Goal: Task Accomplishment & Management: Use online tool/utility

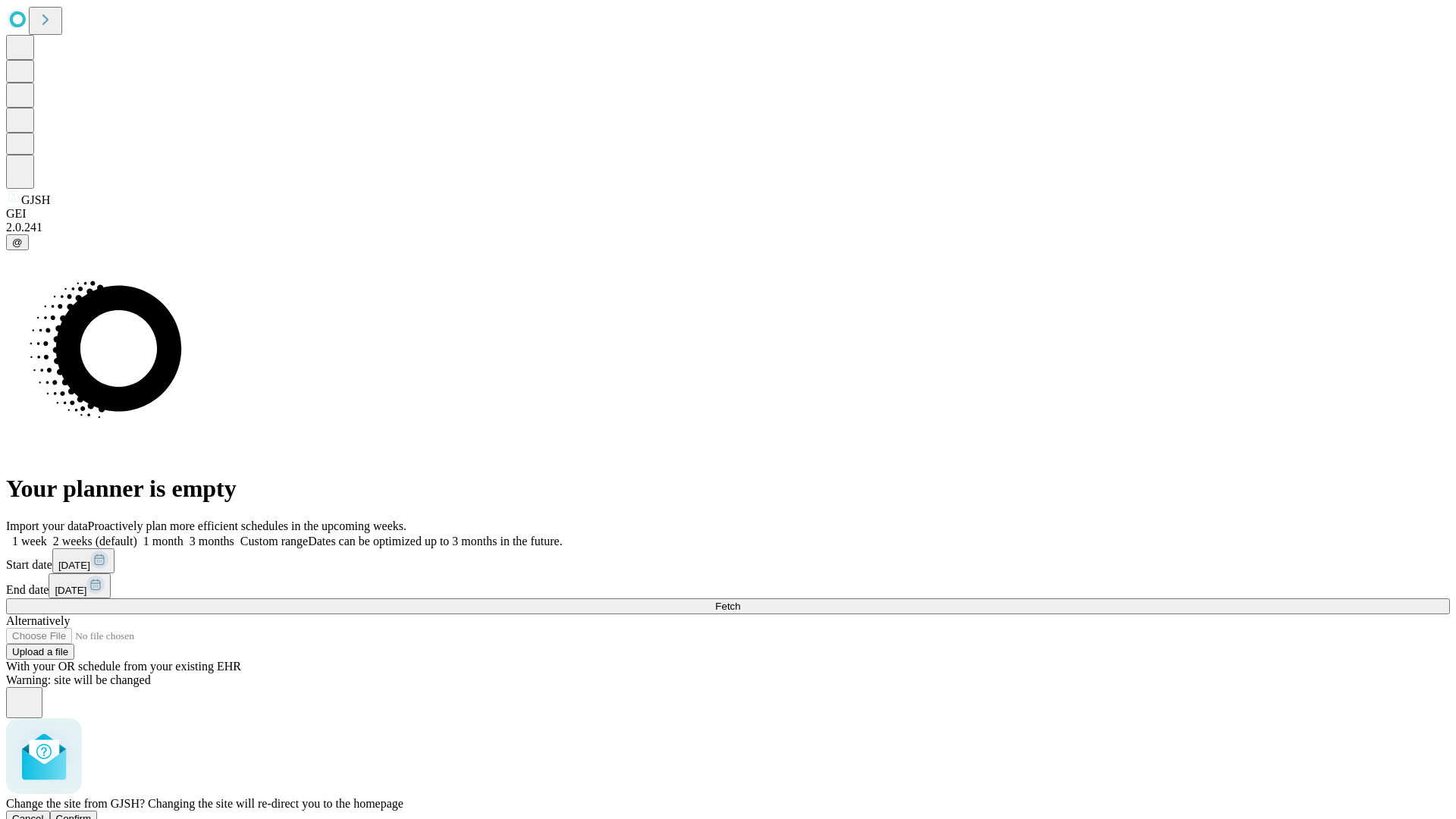
click at [92, 813] on span "Confirm" at bounding box center [74, 819] width 36 height 11
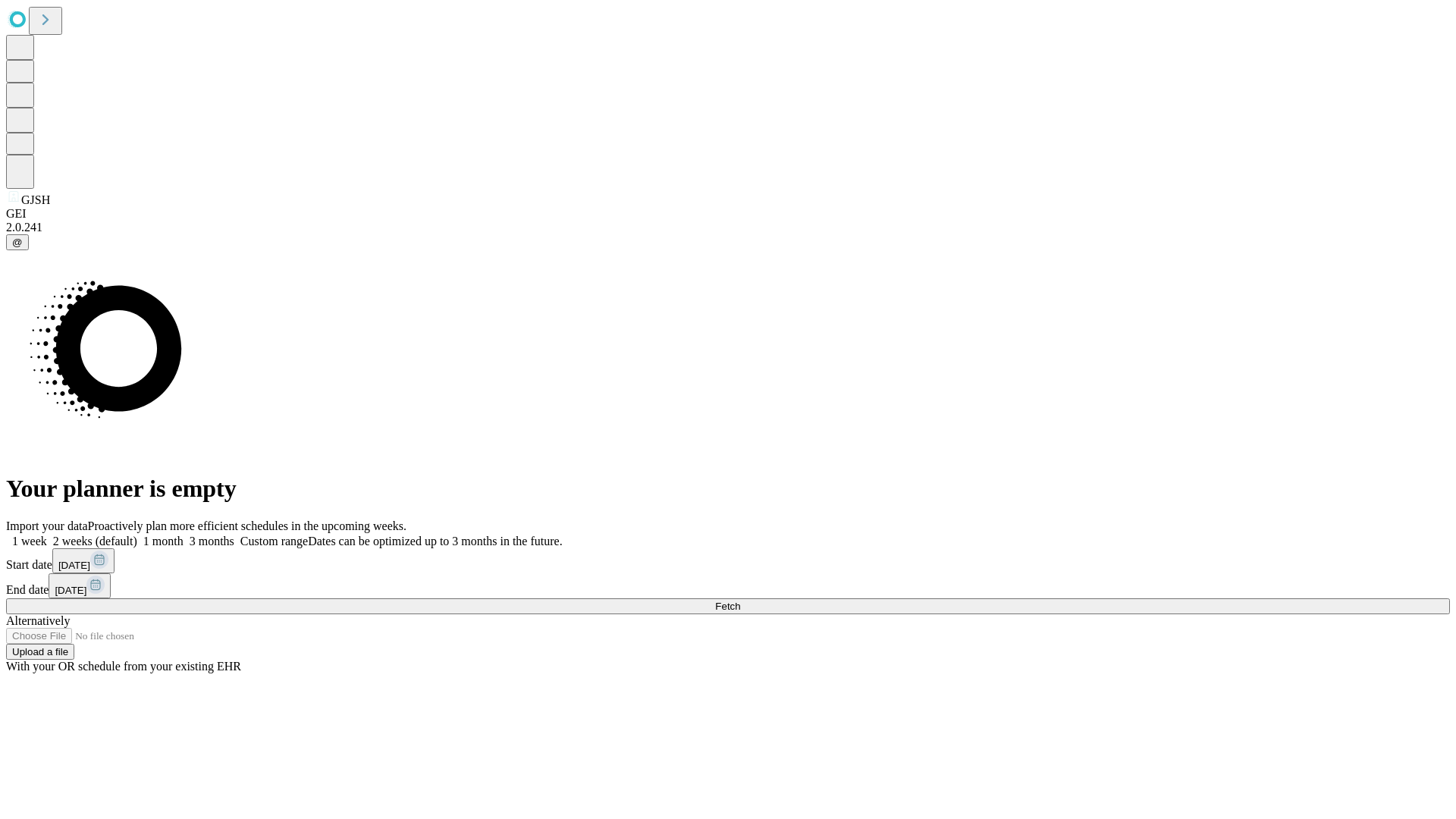
click at [47, 535] on label "1 week" at bounding box center [26, 542] width 41 height 13
click at [740, 601] on span "Fetch" at bounding box center [728, 606] width 25 height 11
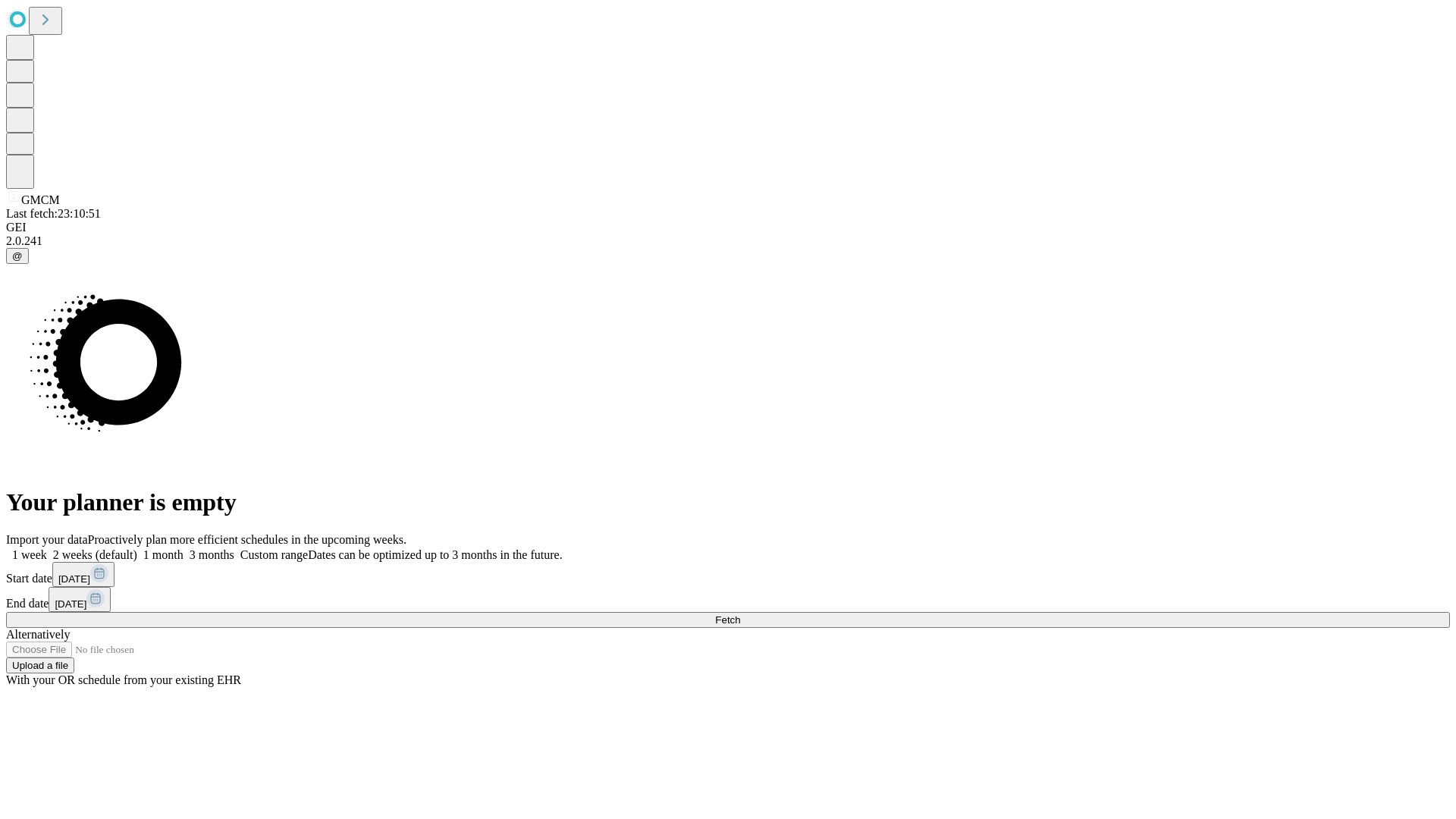
click at [47, 549] on label "1 week" at bounding box center [26, 555] width 41 height 13
click at [740, 615] on span "Fetch" at bounding box center [728, 621] width 25 height 11
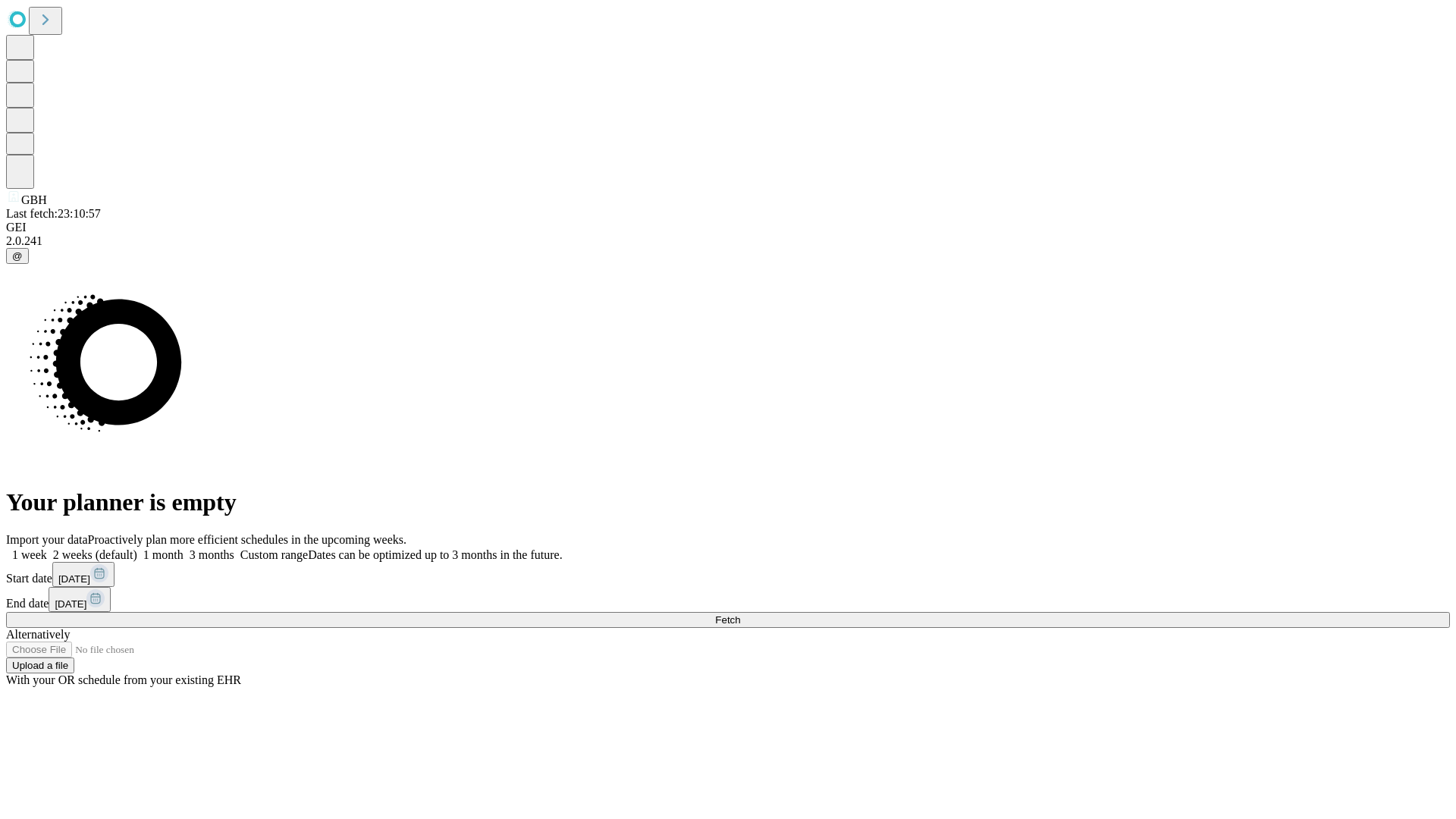
click at [47, 549] on label "1 week" at bounding box center [26, 555] width 41 height 13
click at [740, 615] on span "Fetch" at bounding box center [728, 621] width 25 height 11
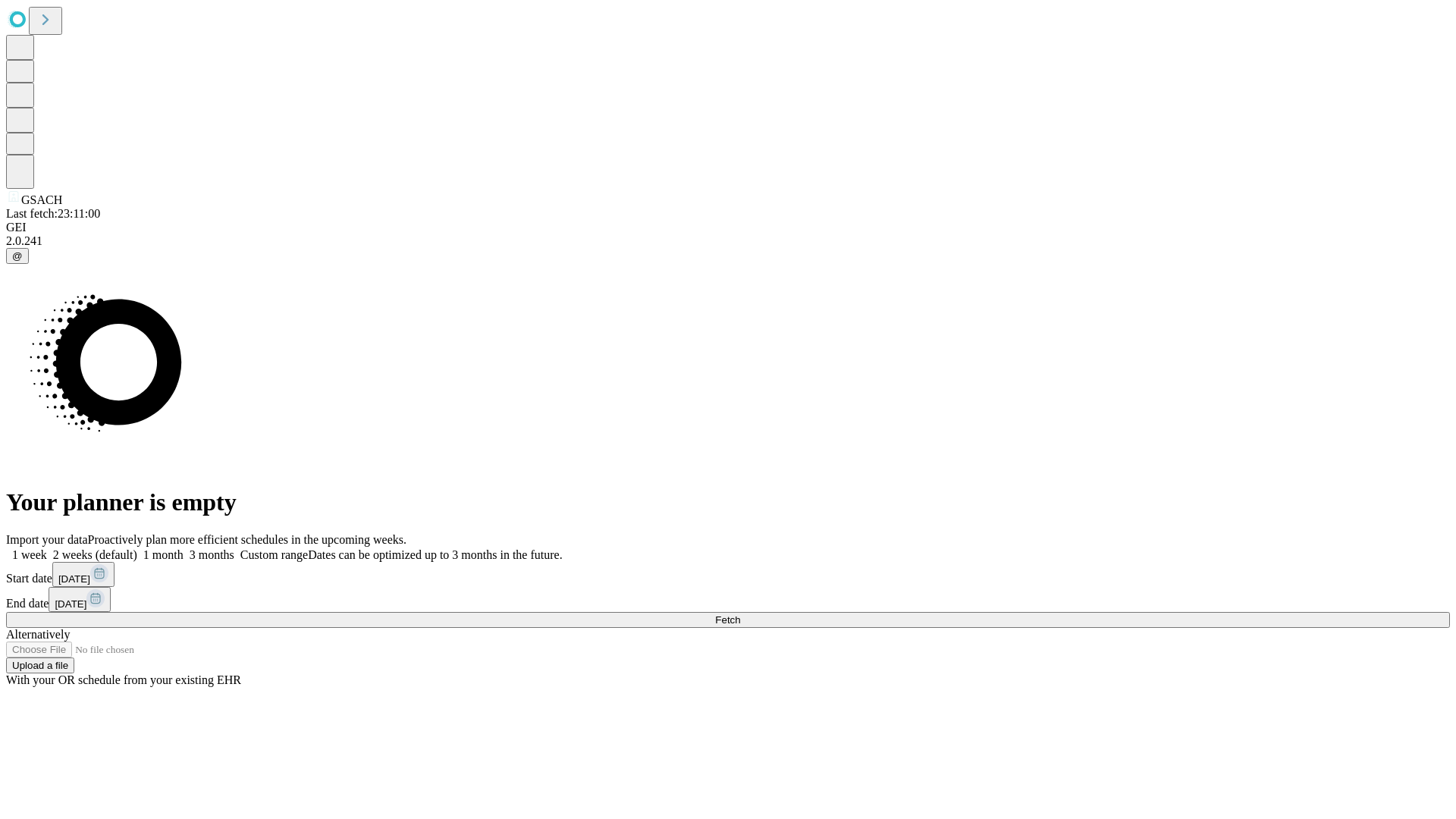
click at [47, 549] on label "1 week" at bounding box center [26, 555] width 41 height 13
click at [740, 615] on span "Fetch" at bounding box center [728, 621] width 25 height 11
click at [47, 549] on label "1 week" at bounding box center [26, 555] width 41 height 13
click at [740, 615] on span "Fetch" at bounding box center [728, 621] width 25 height 11
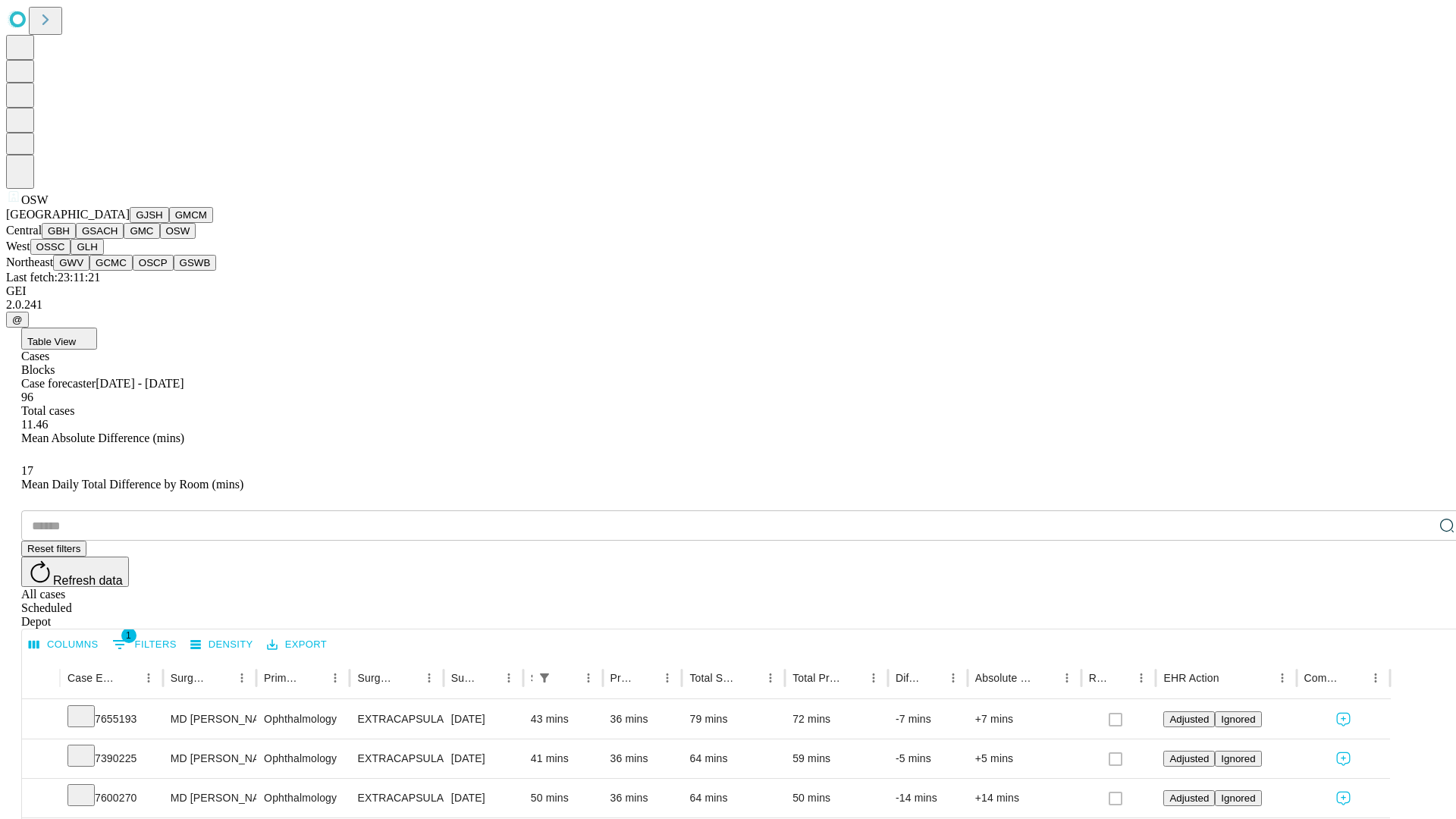
click at [71, 255] on button "OSSC" at bounding box center [50, 247] width 41 height 16
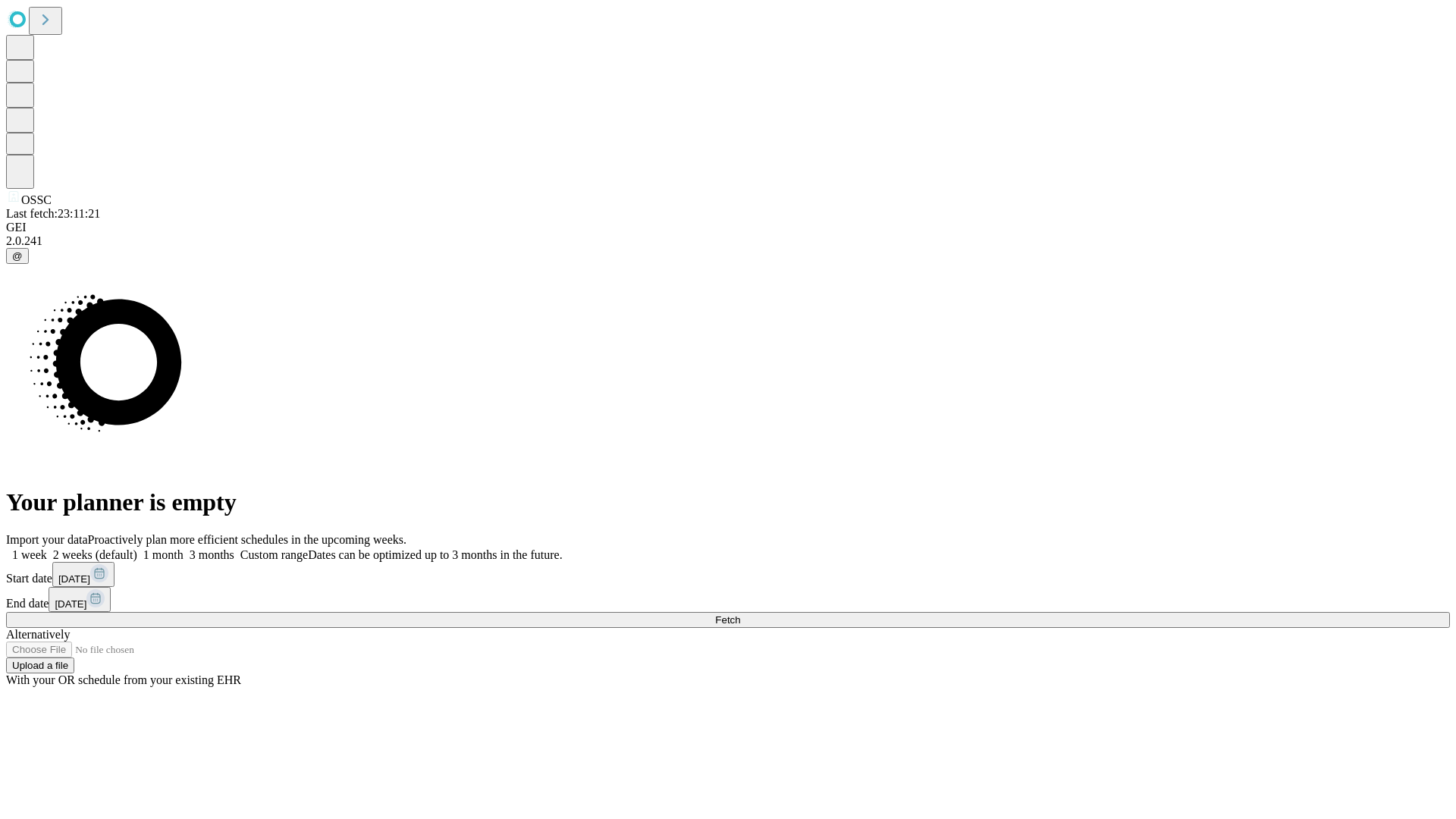
click at [47, 549] on label "1 week" at bounding box center [26, 555] width 41 height 13
click at [740, 615] on span "Fetch" at bounding box center [728, 621] width 25 height 11
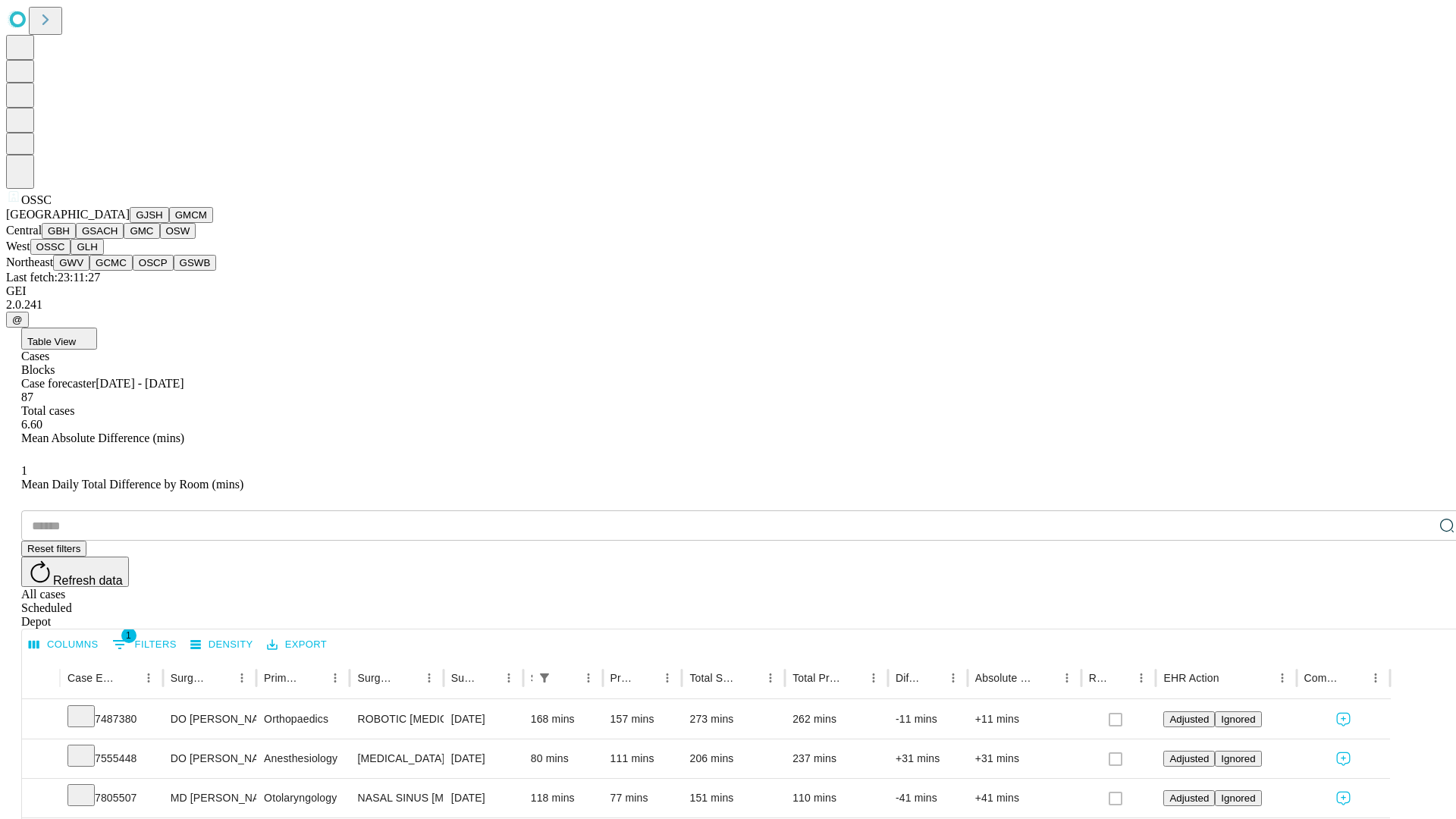
click at [103, 255] on button "GLH" at bounding box center [86, 247] width 32 height 16
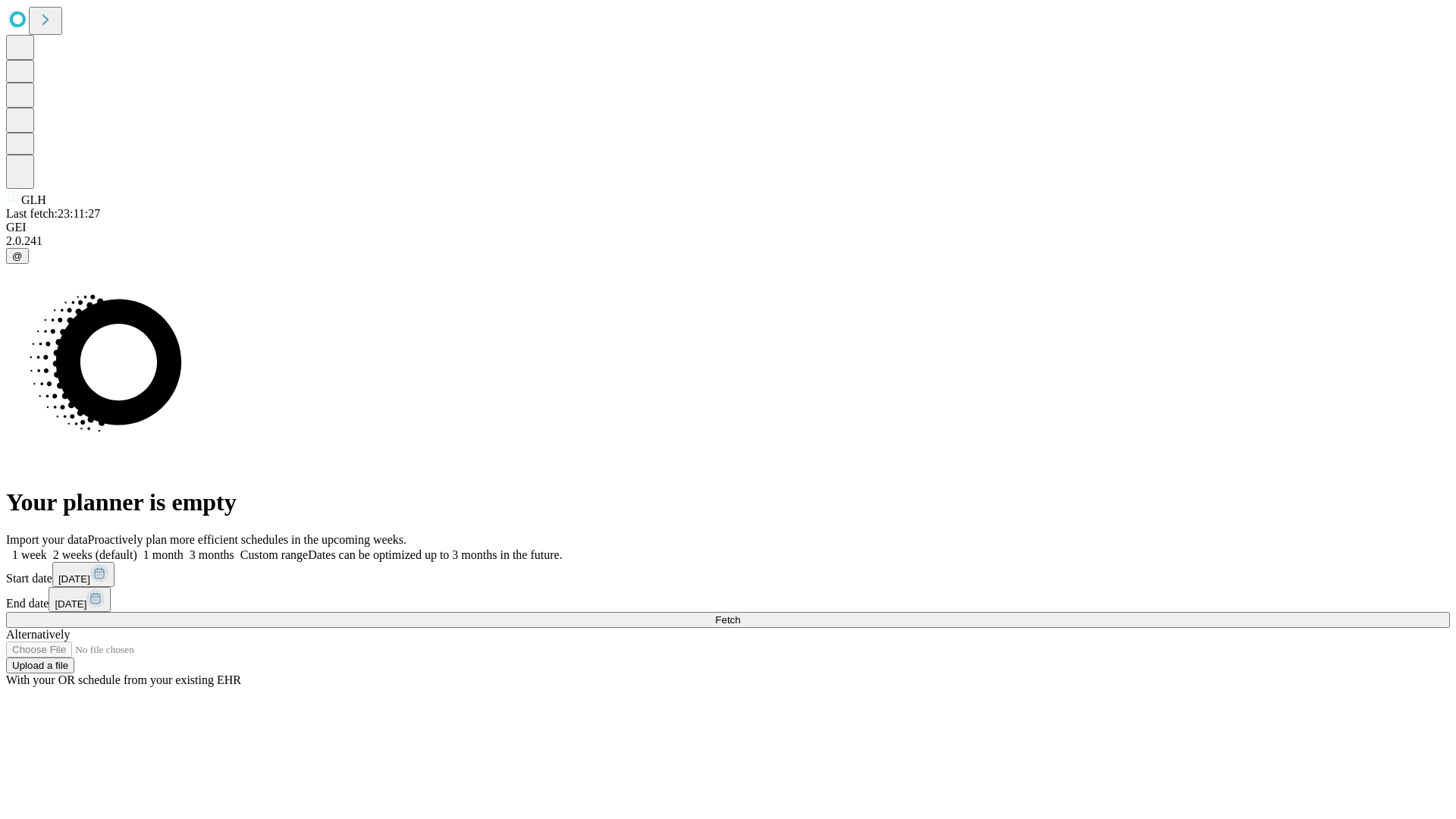
click at [740, 615] on span "Fetch" at bounding box center [728, 621] width 25 height 11
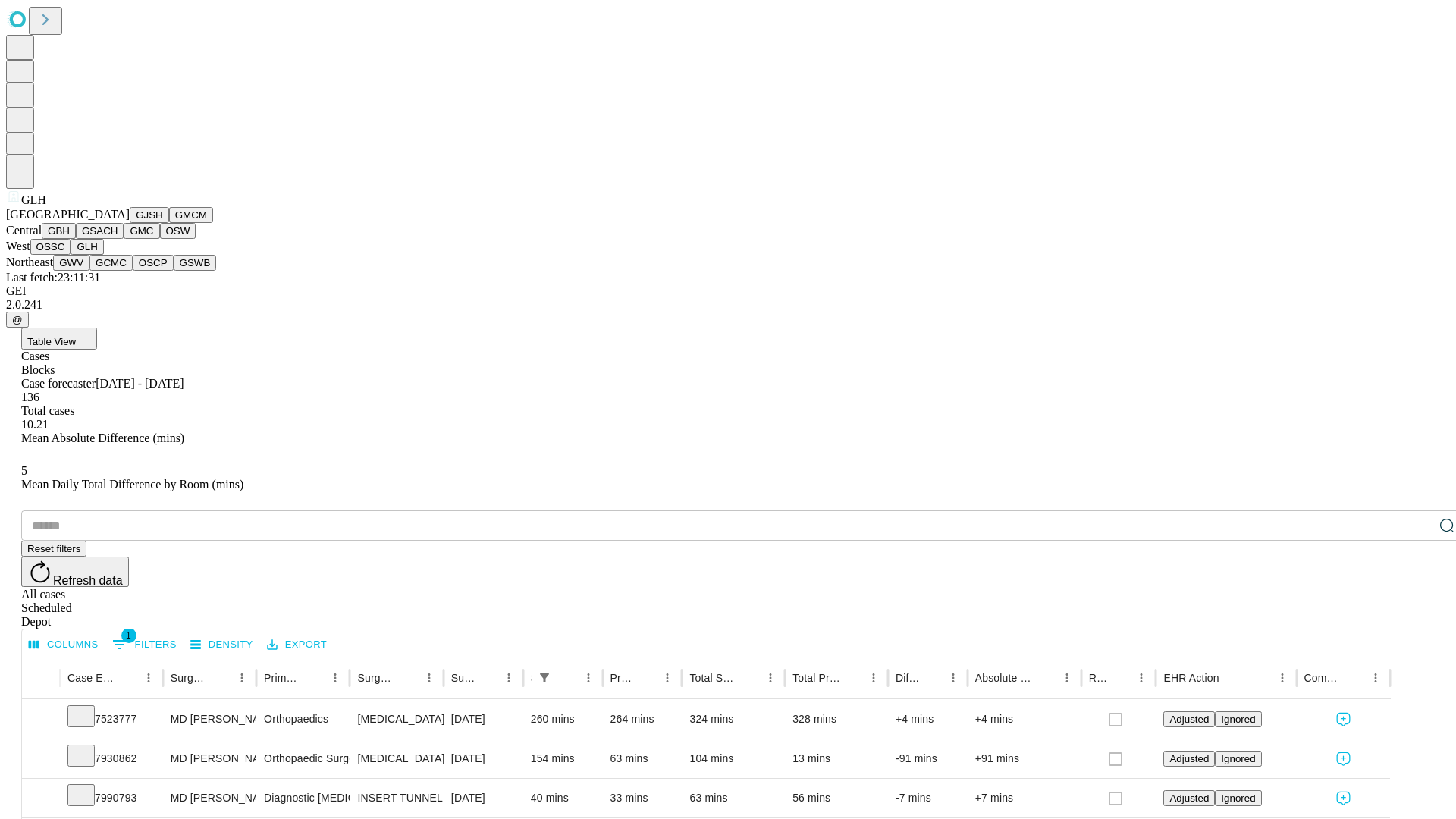
click at [89, 270] on button "GWV" at bounding box center [71, 263] width 36 height 16
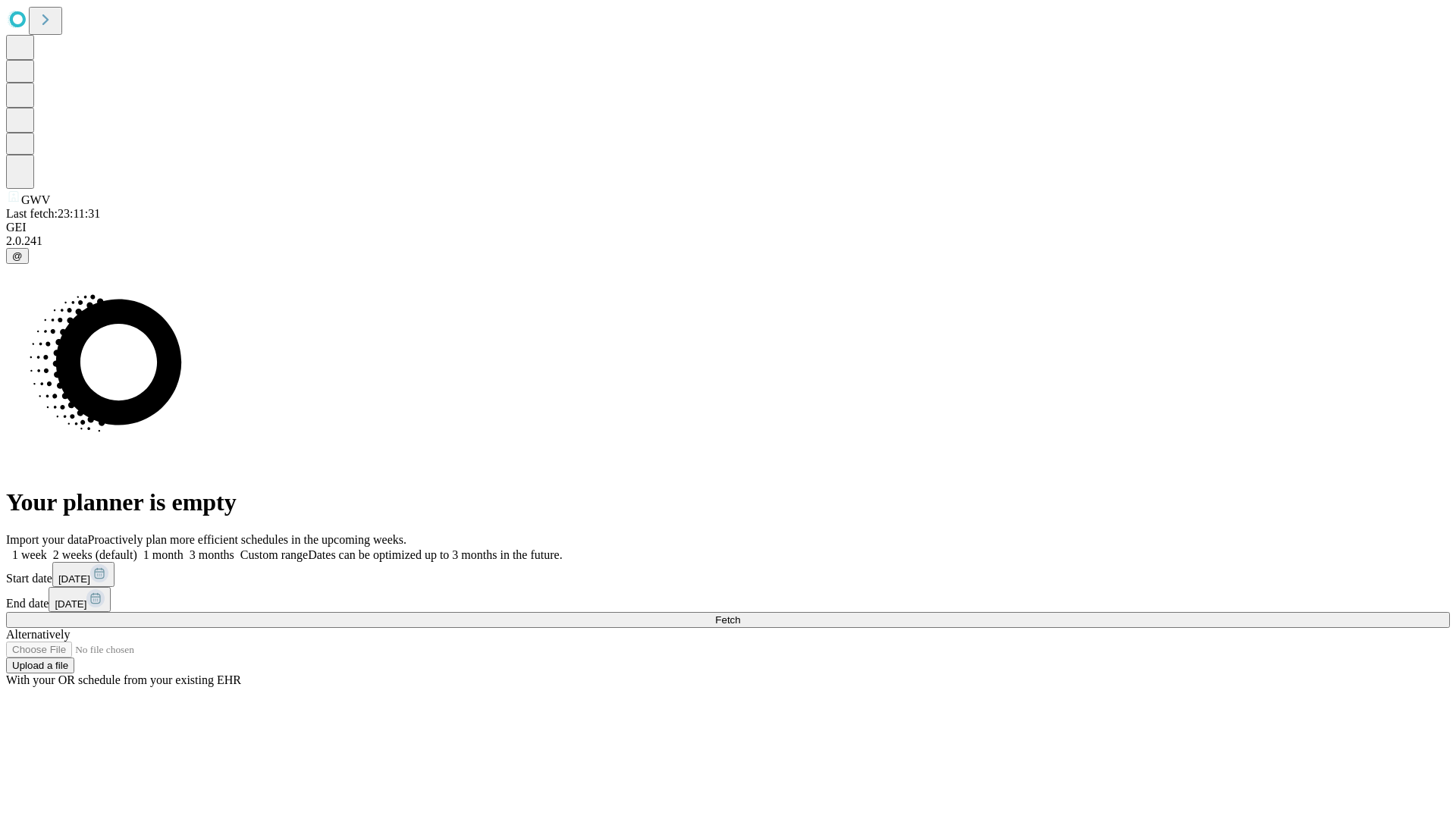
click at [47, 549] on label "1 week" at bounding box center [26, 555] width 41 height 13
click at [740, 615] on span "Fetch" at bounding box center [728, 621] width 25 height 11
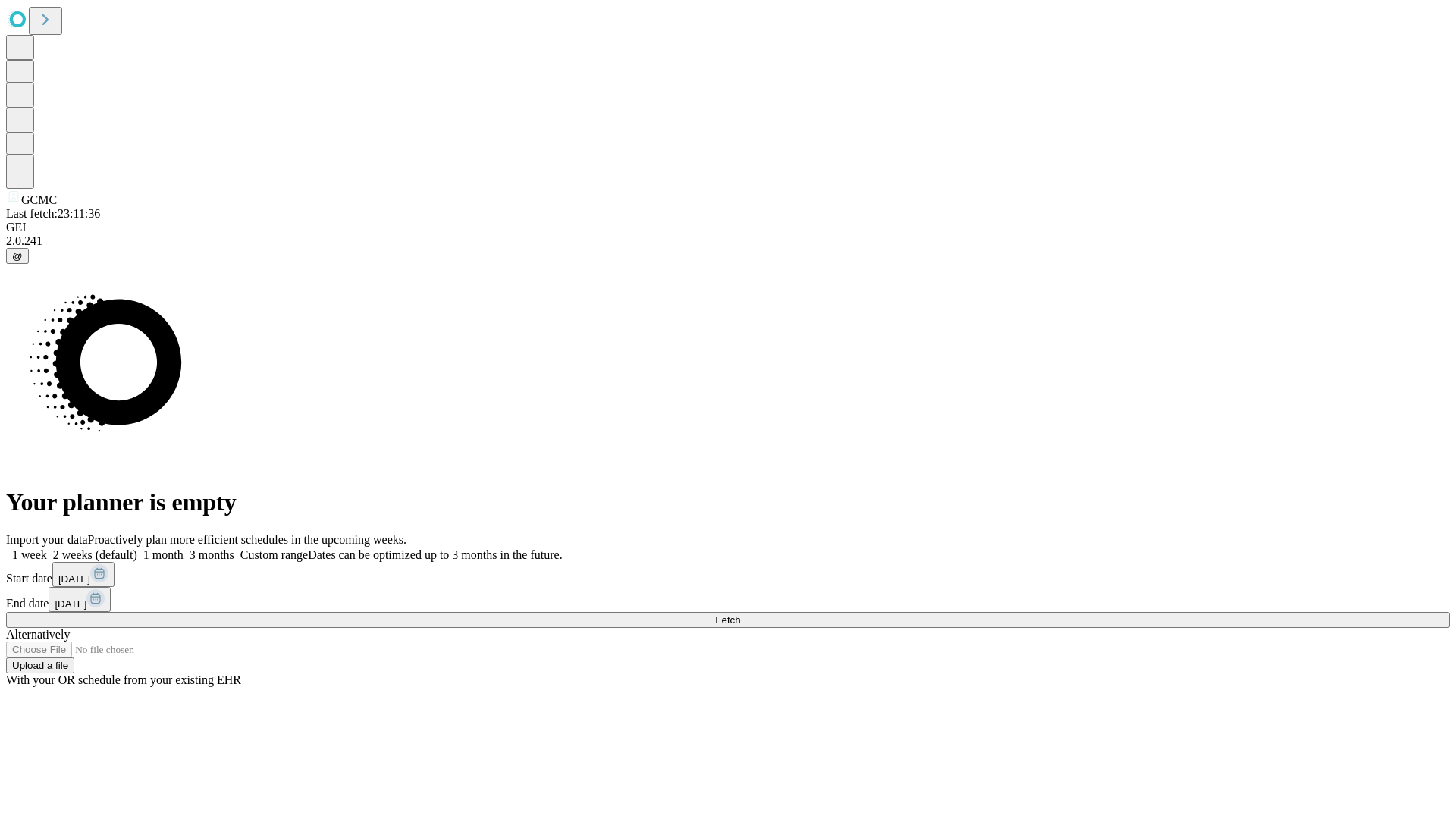
click at [47, 549] on label "1 week" at bounding box center [26, 555] width 41 height 13
click at [740, 615] on span "Fetch" at bounding box center [728, 621] width 25 height 11
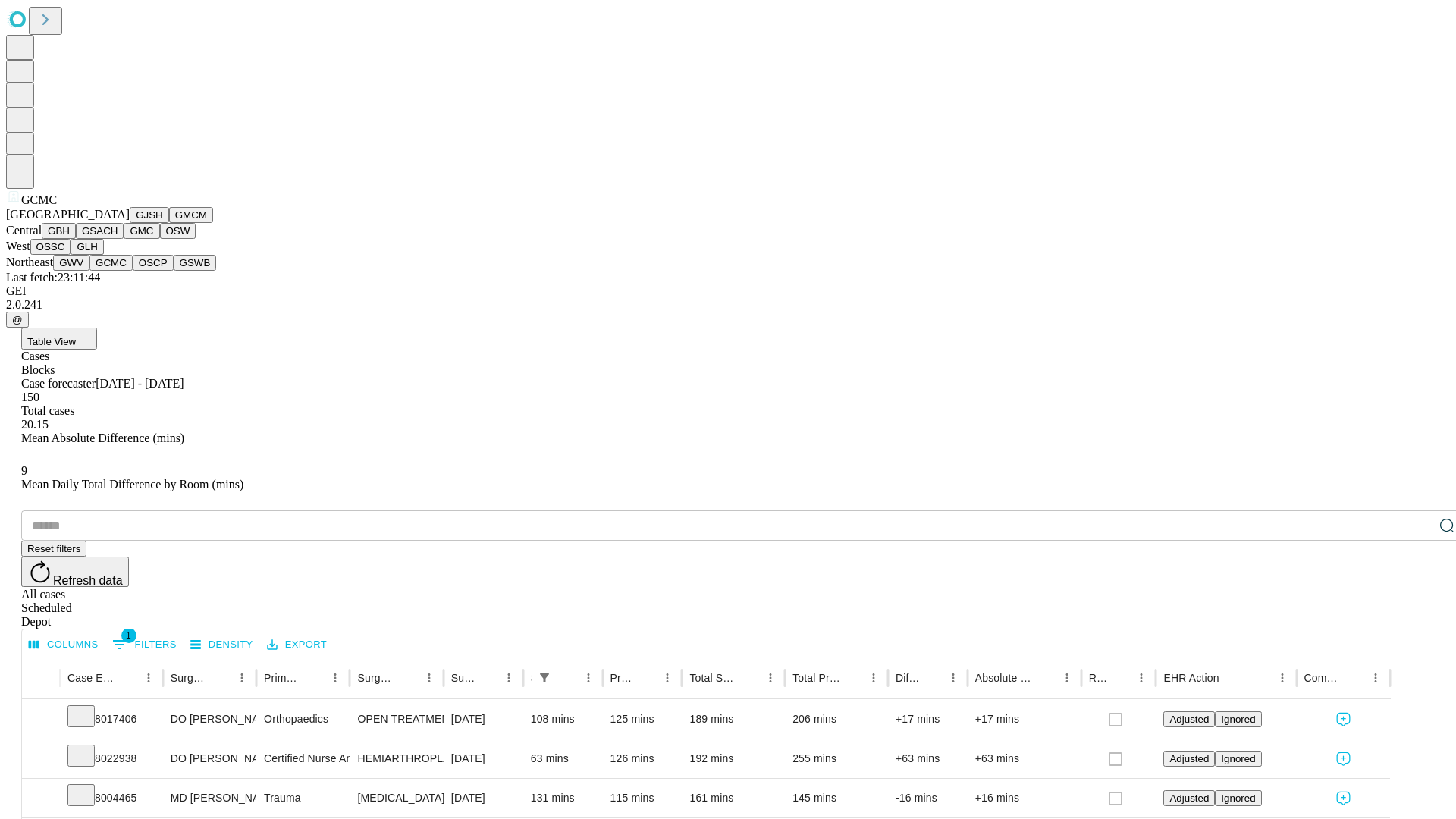
click at [133, 270] on button "OSCP" at bounding box center [153, 263] width 41 height 16
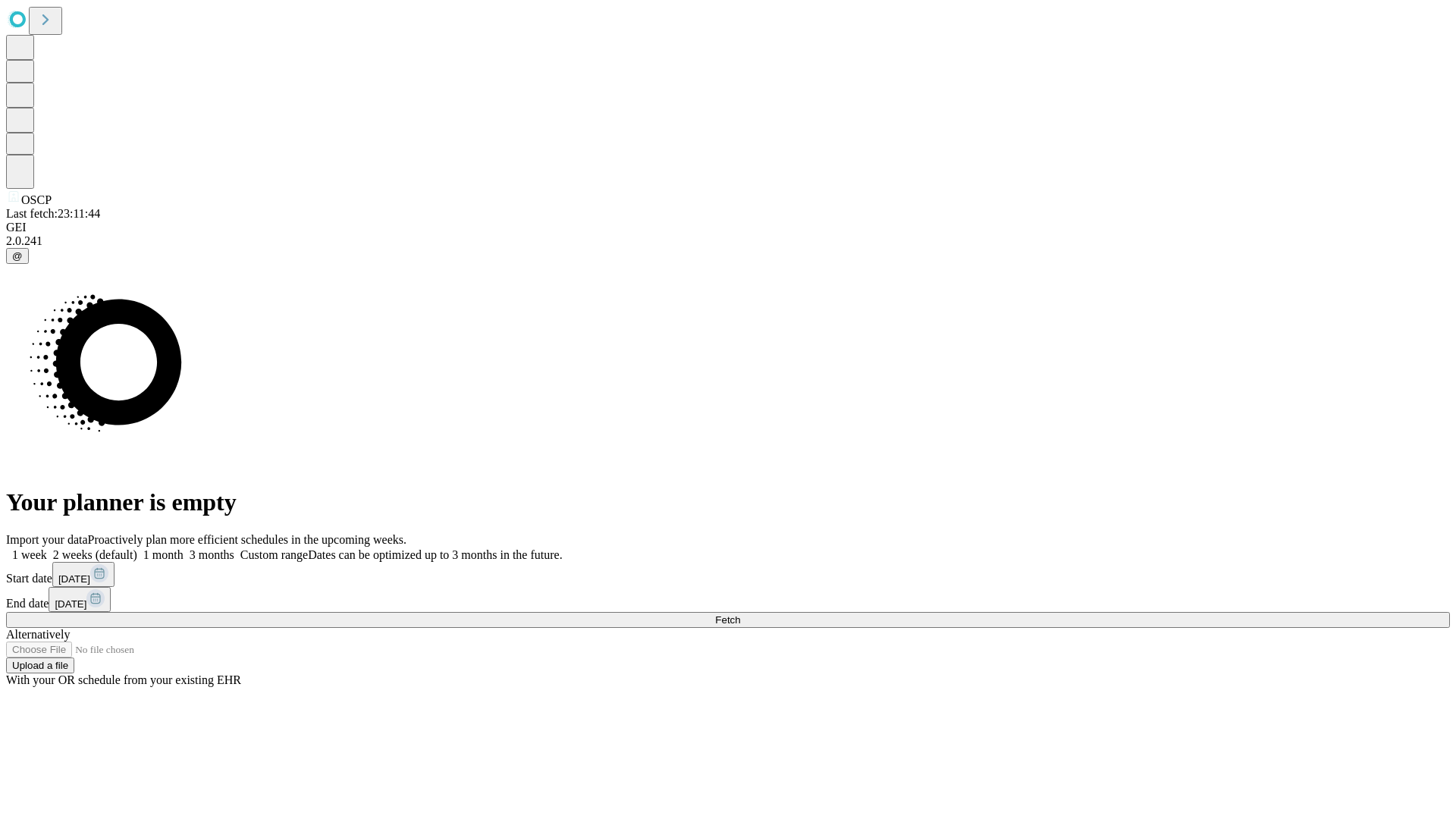
click at [47, 549] on label "1 week" at bounding box center [26, 555] width 41 height 13
click at [740, 615] on span "Fetch" at bounding box center [728, 621] width 25 height 11
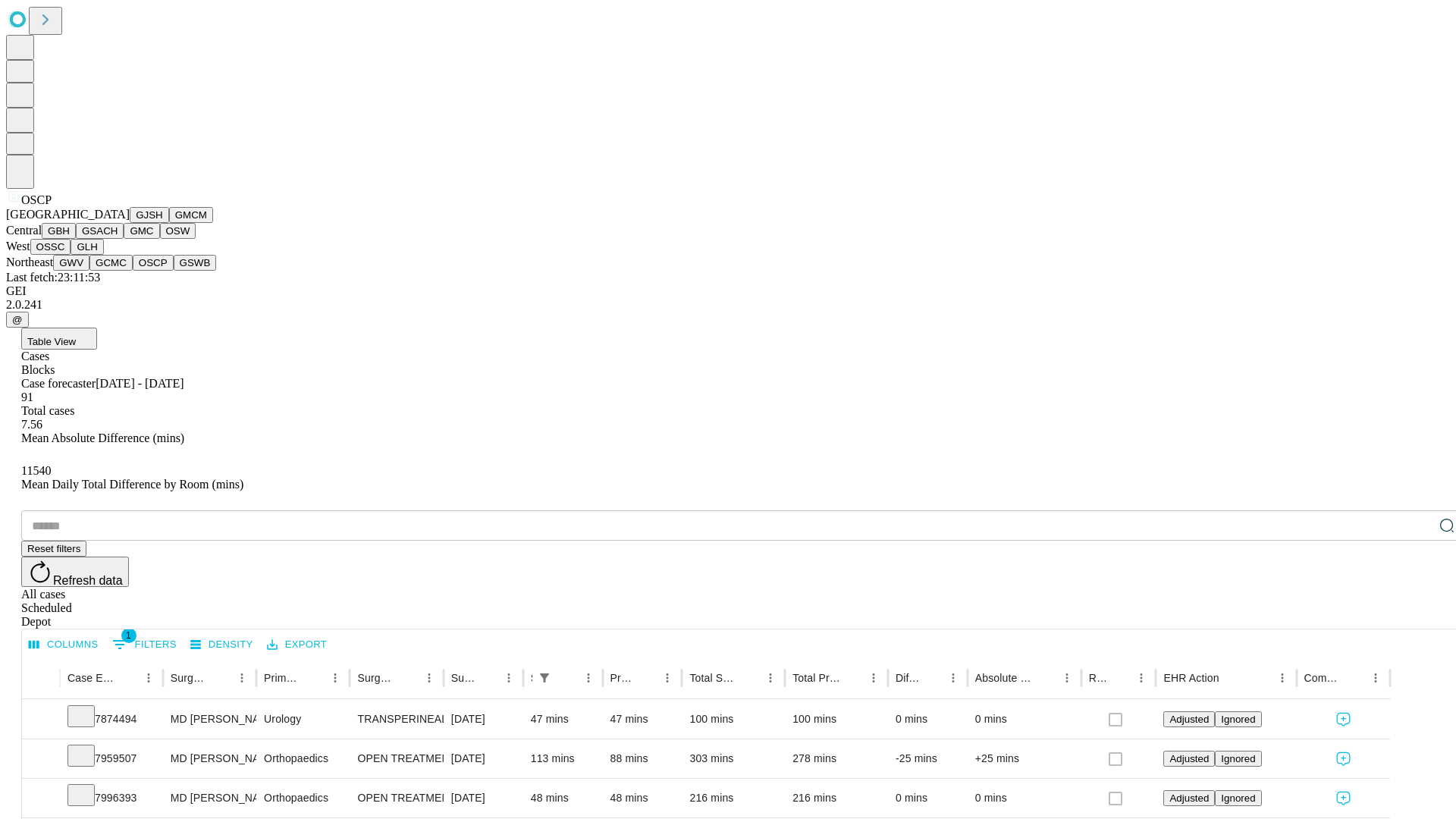
click at [174, 270] on button "GSWB" at bounding box center [195, 263] width 44 height 16
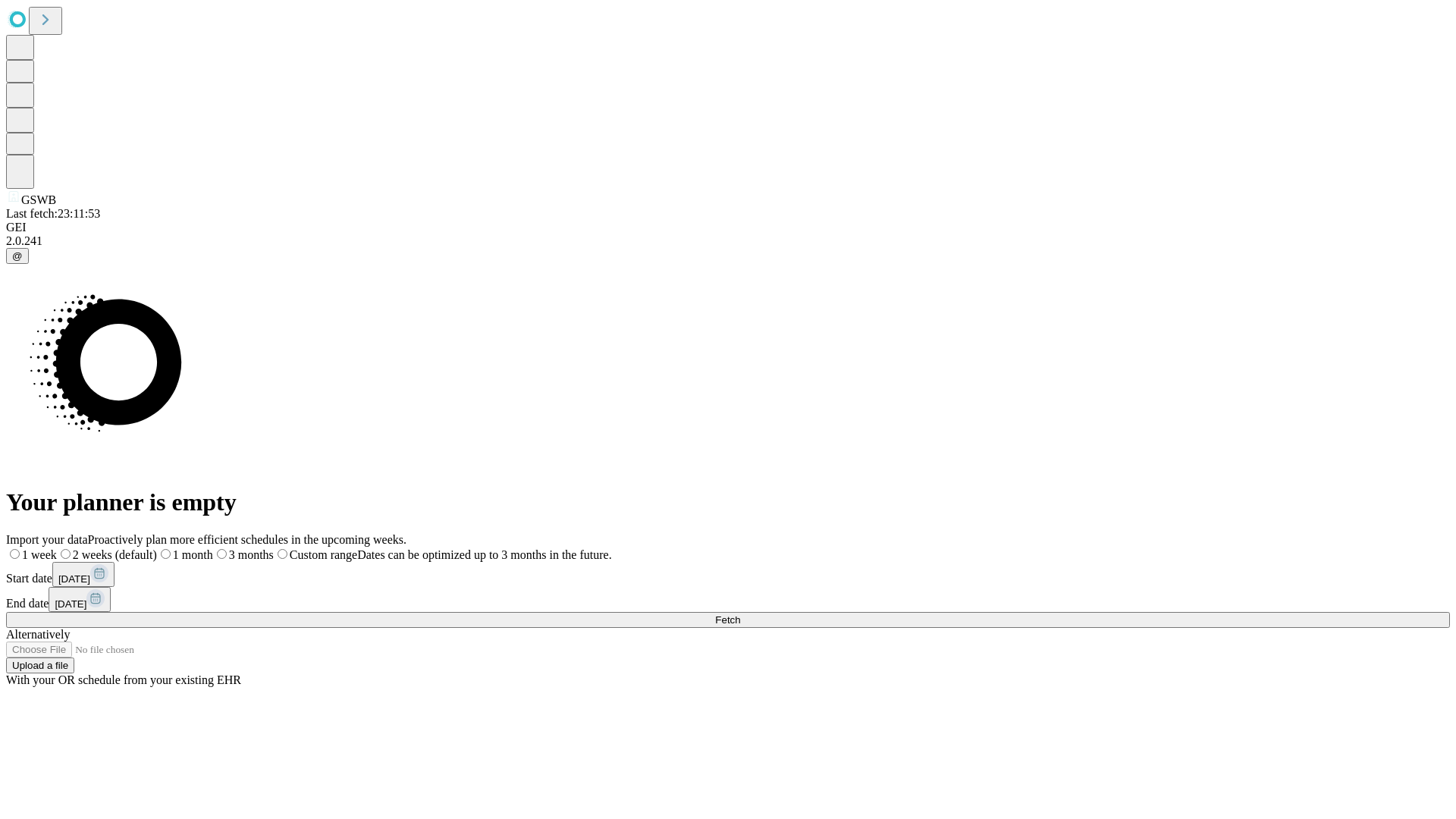
click at [57, 549] on label "1 week" at bounding box center [31, 555] width 51 height 13
click at [740, 615] on span "Fetch" at bounding box center [728, 621] width 25 height 11
